Goal: Find specific page/section: Find specific page/section

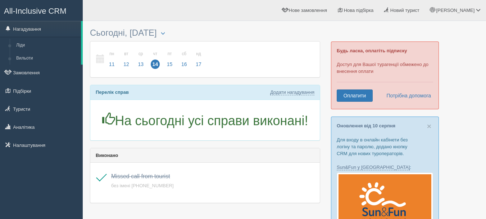
click at [35, 8] on span "All-Inclusive CRM" at bounding box center [35, 10] width 63 height 9
click at [165, 31] on span "button" at bounding box center [163, 33] width 4 height 4
type input "14.08.2025"
click at [287, 32] on h3 "Сьогодні, 14 серпня 14.08.2025" at bounding box center [205, 32] width 230 height 9
